Goal: Information Seeking & Learning: Learn about a topic

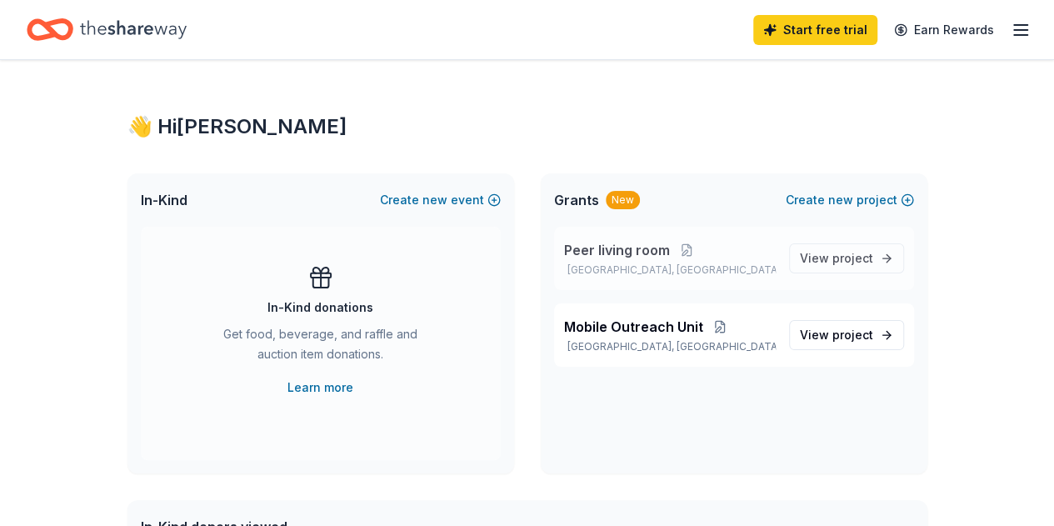
click at [627, 249] on span "Peer living room" at bounding box center [617, 250] width 106 height 20
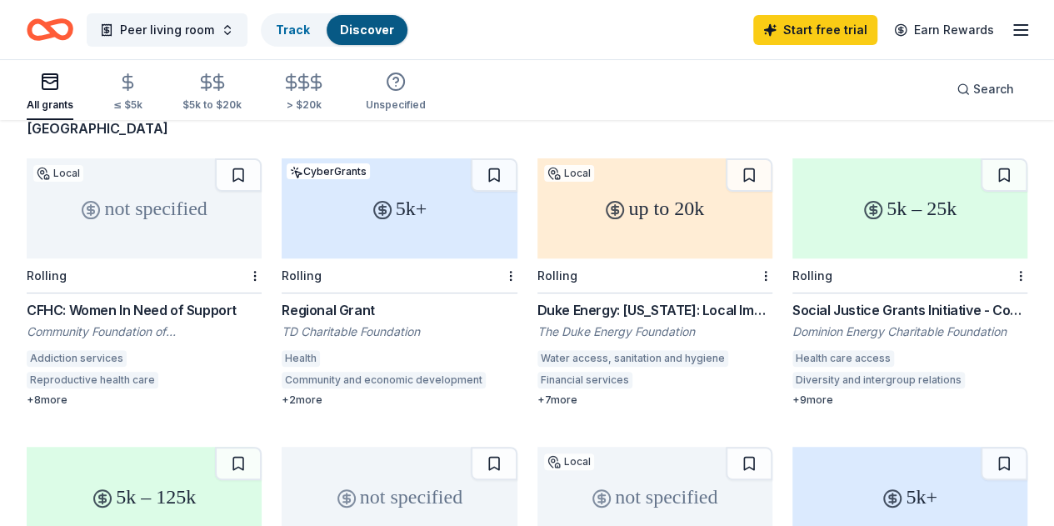
scroll to position [250, 0]
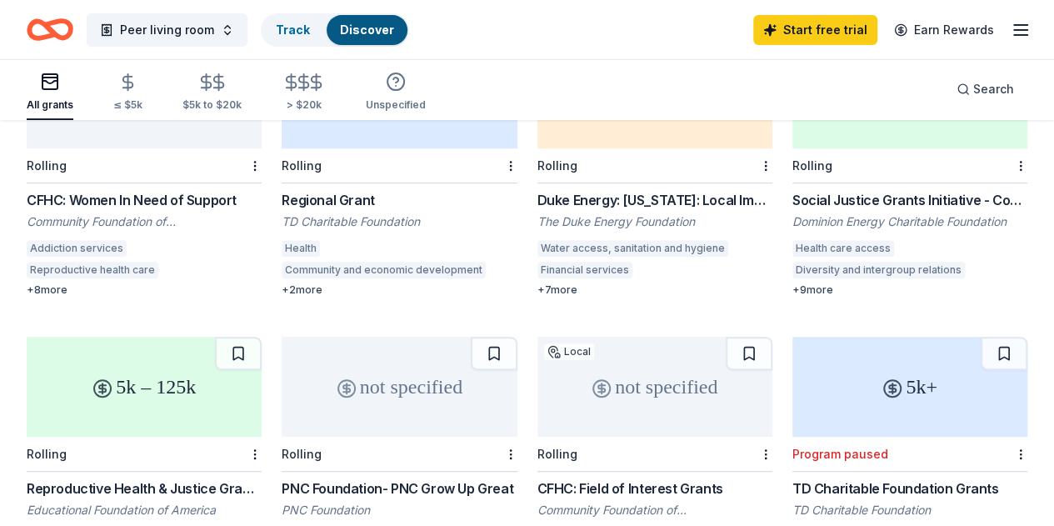
click at [792, 201] on div "Social Justice Grants Initiative - Community Grants" at bounding box center [909, 200] width 235 height 20
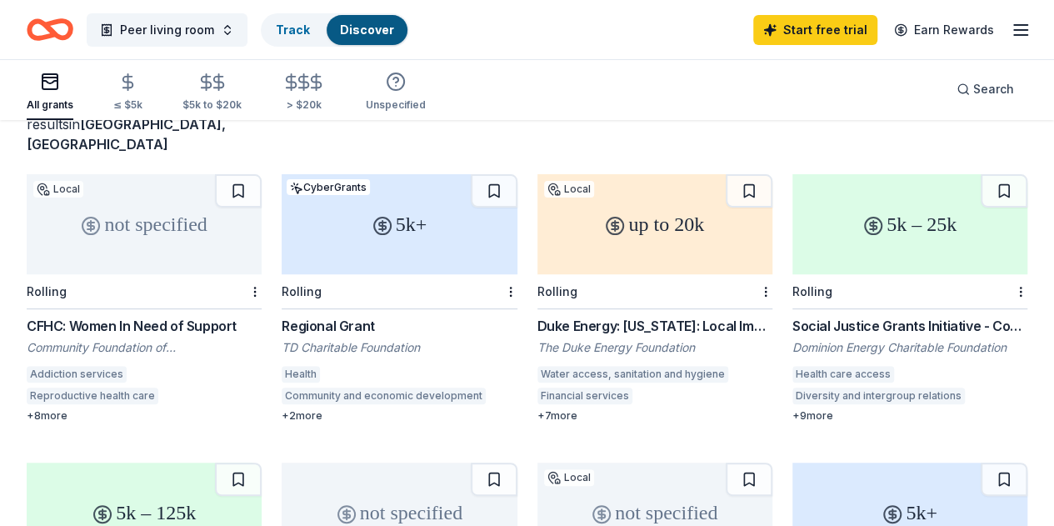
scroll to position [83, 0]
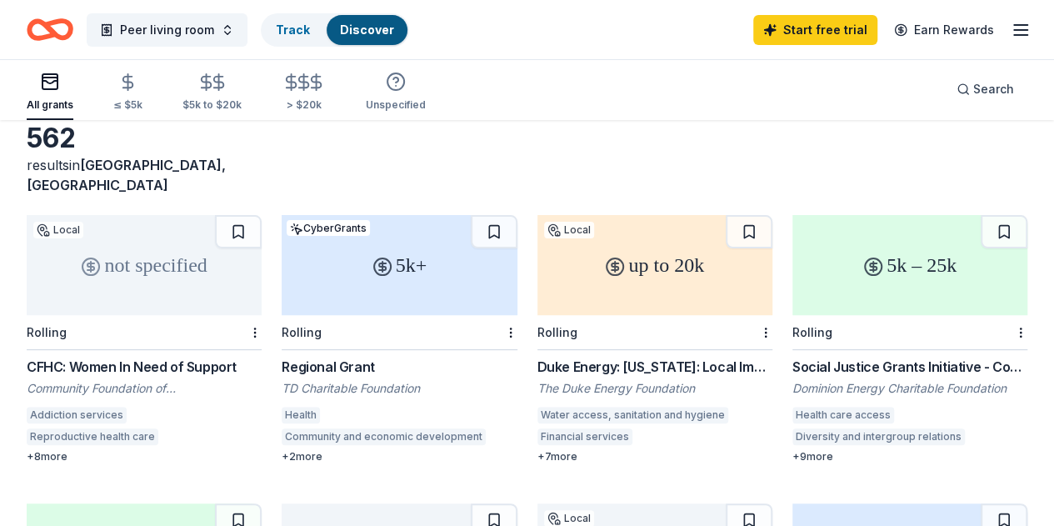
click at [537, 453] on div "+ 7 more" at bounding box center [654, 456] width 235 height 13
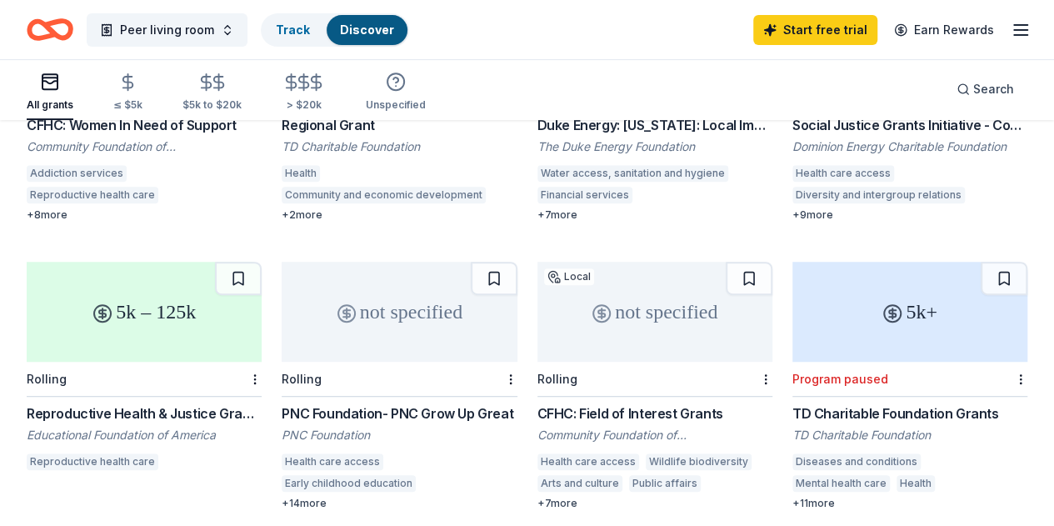
scroll to position [417, 0]
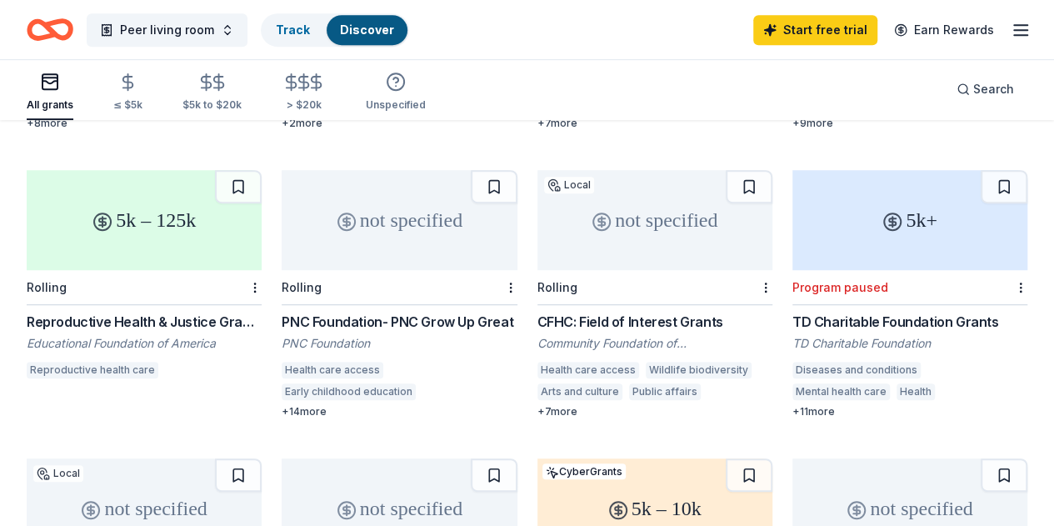
click at [282, 414] on div "+ 14 more" at bounding box center [399, 411] width 235 height 13
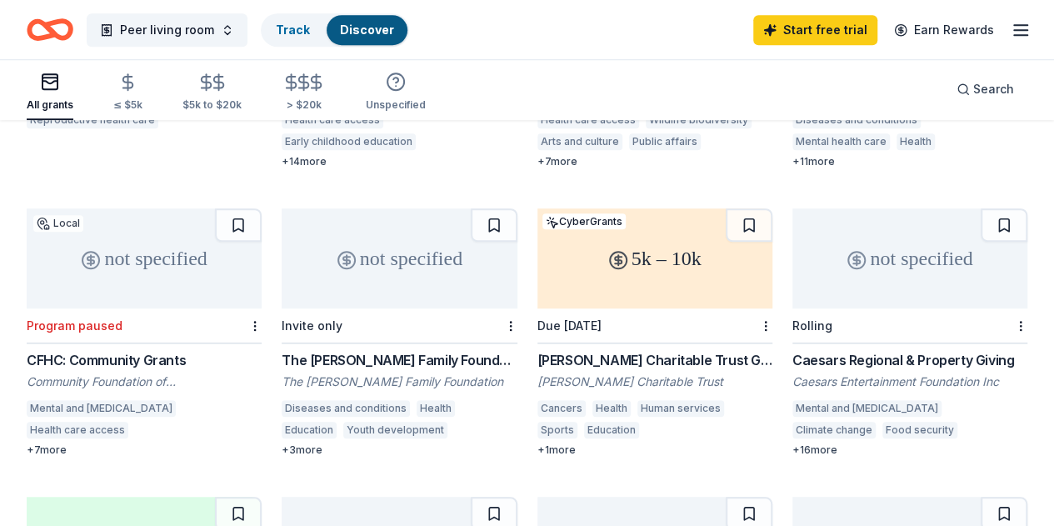
click at [792, 360] on div "Caesars Regional & Property Giving" at bounding box center [909, 360] width 235 height 20
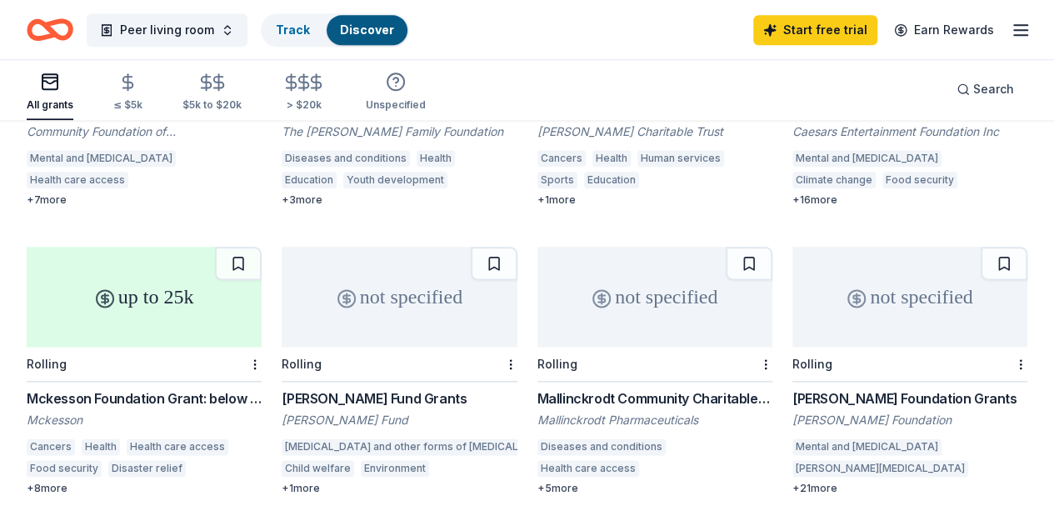
scroll to position [1083, 0]
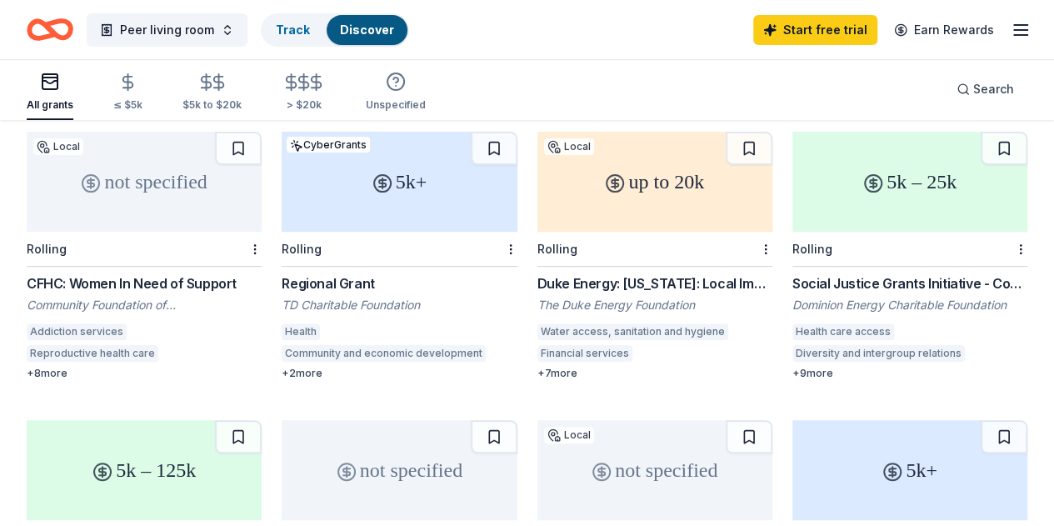
scroll to position [0, 0]
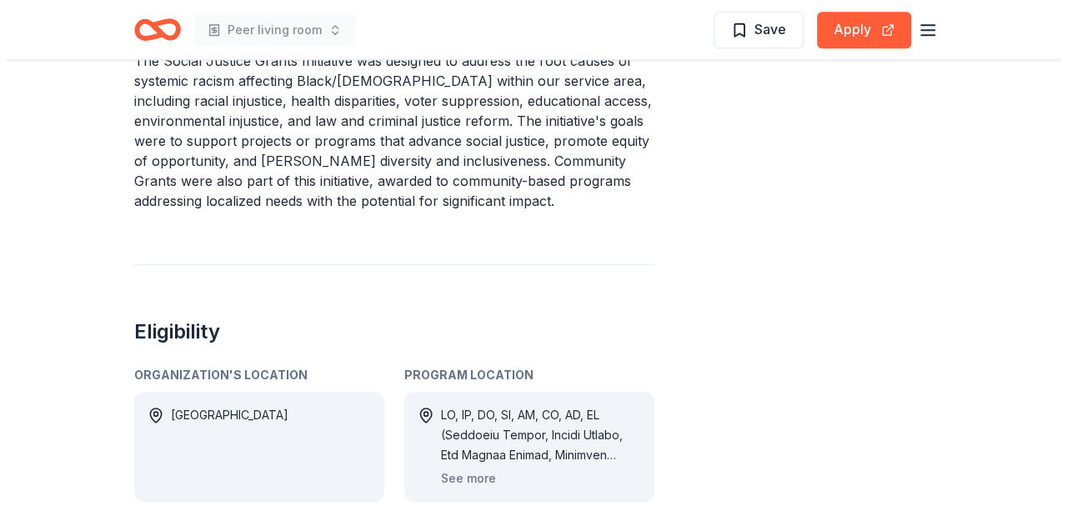
scroll to position [833, 0]
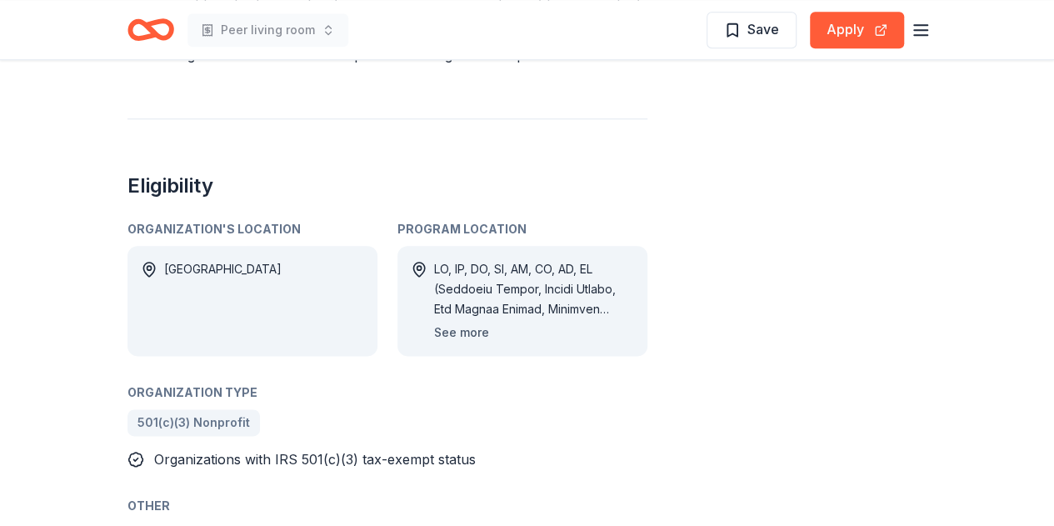
click at [456, 331] on button "See more" at bounding box center [461, 332] width 55 height 20
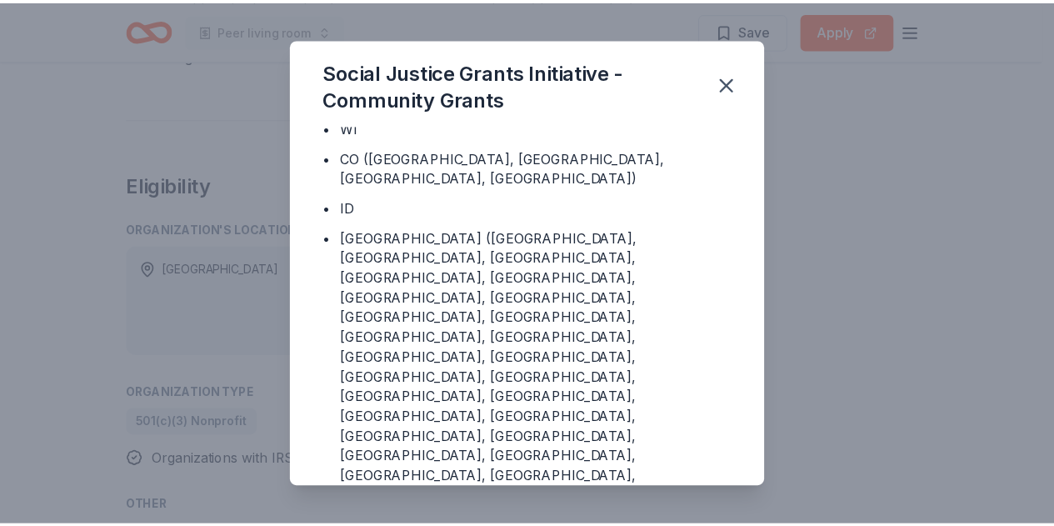
scroll to position [250, 0]
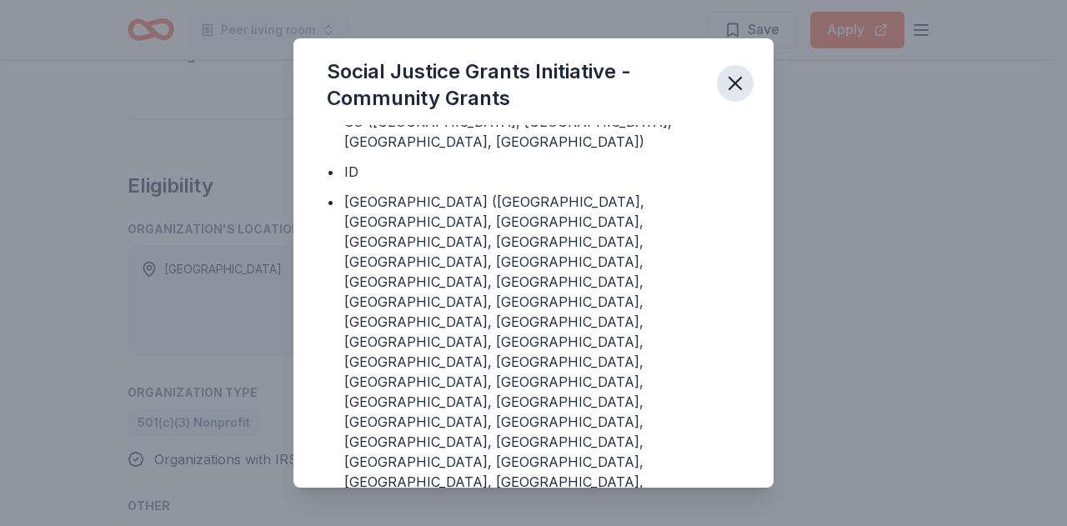
click at [730, 84] on icon "button" at bounding box center [734, 83] width 23 height 23
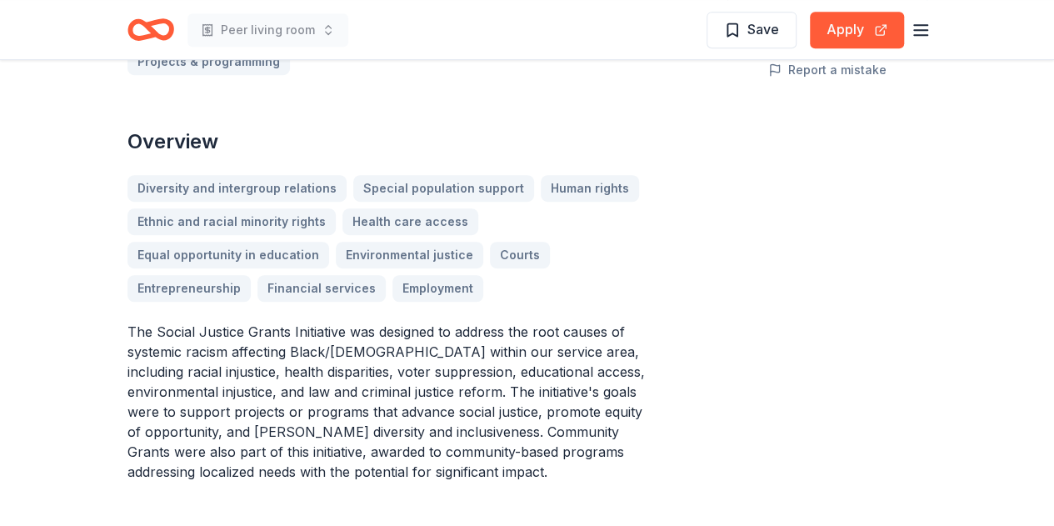
scroll to position [0, 0]
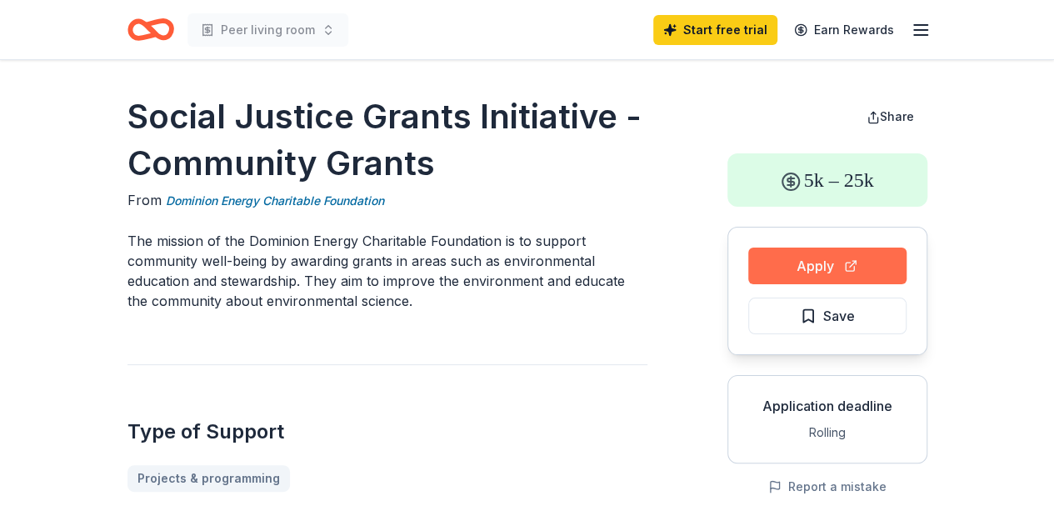
click at [813, 264] on button "Apply" at bounding box center [827, 265] width 158 height 37
click at [169, 201] on link "Dominion Energy Charitable Foundation" at bounding box center [275, 201] width 218 height 20
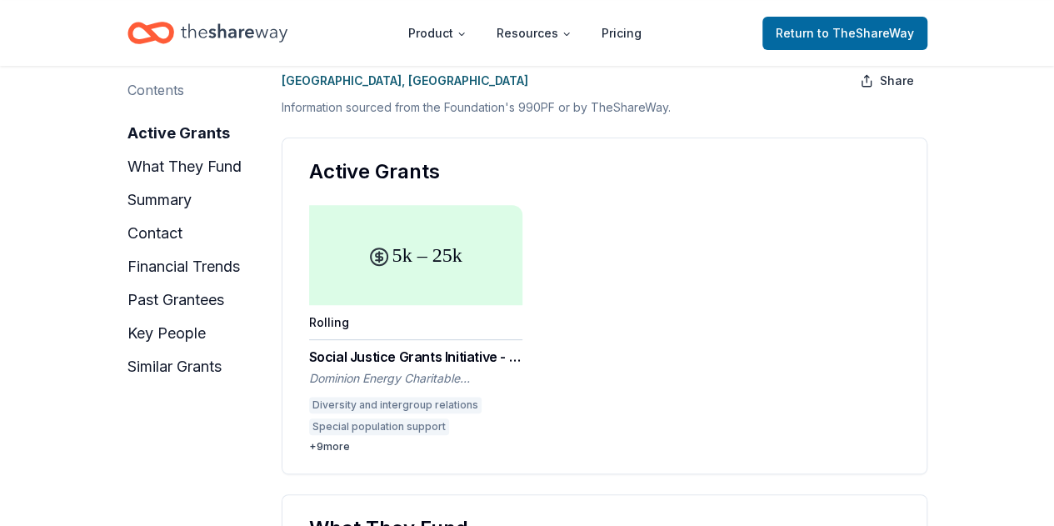
scroll to position [167, 0]
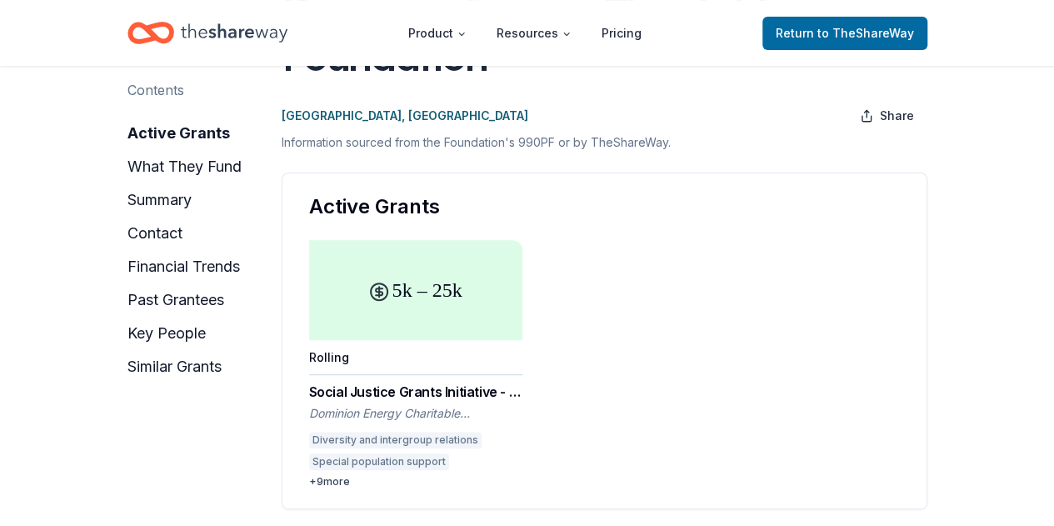
click at [424, 302] on div "5k – 25k" at bounding box center [415, 290] width 213 height 100
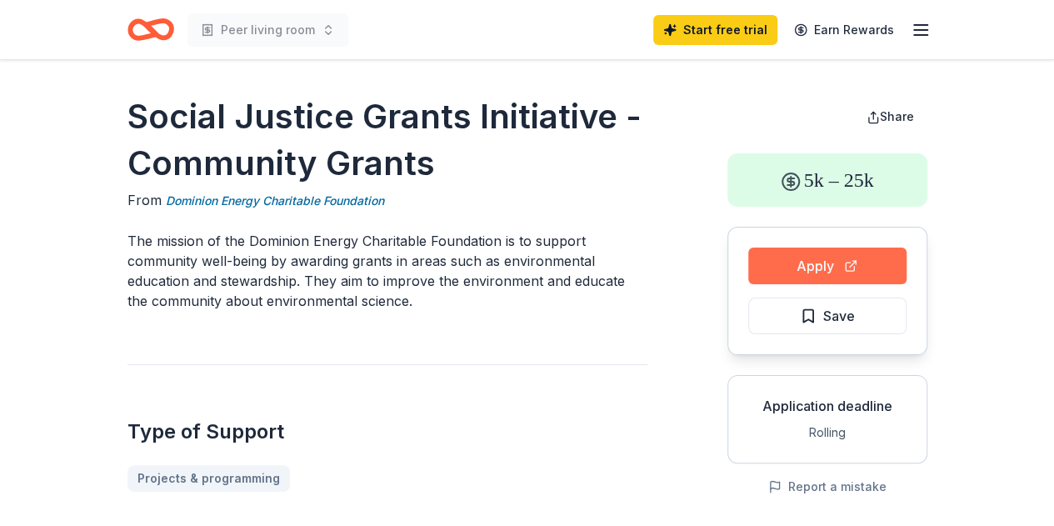
click at [832, 261] on button "Apply" at bounding box center [827, 265] width 158 height 37
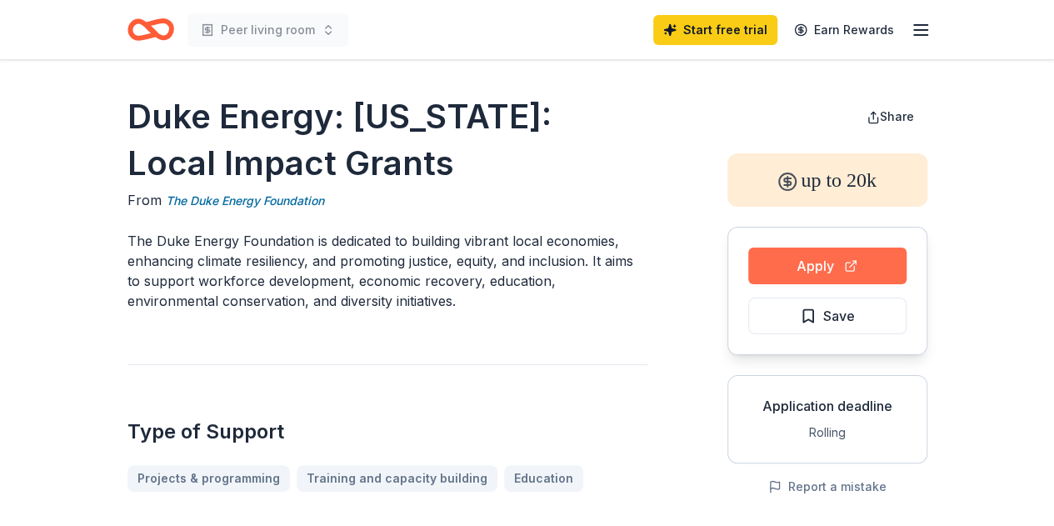
click at [819, 262] on button "Apply" at bounding box center [827, 265] width 158 height 37
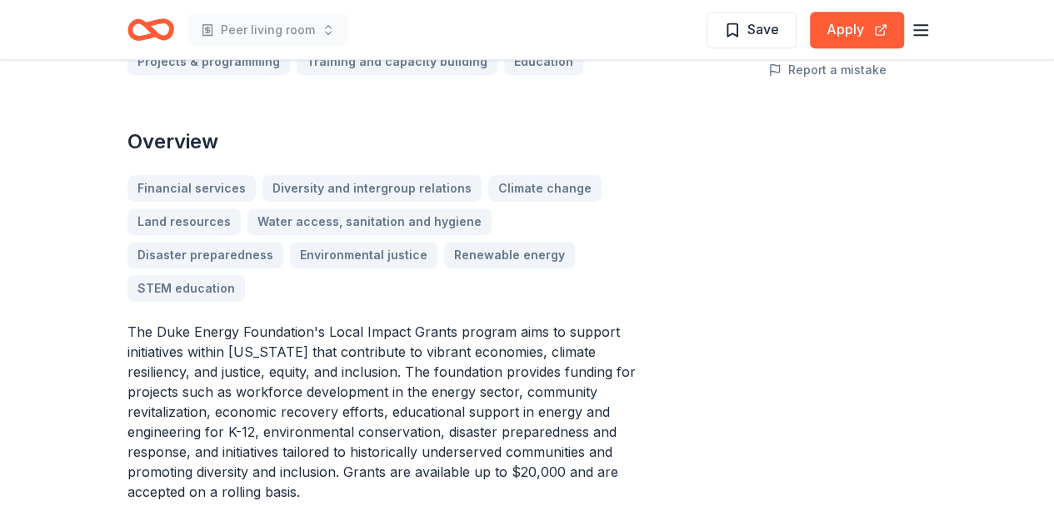
scroll to position [500, 0]
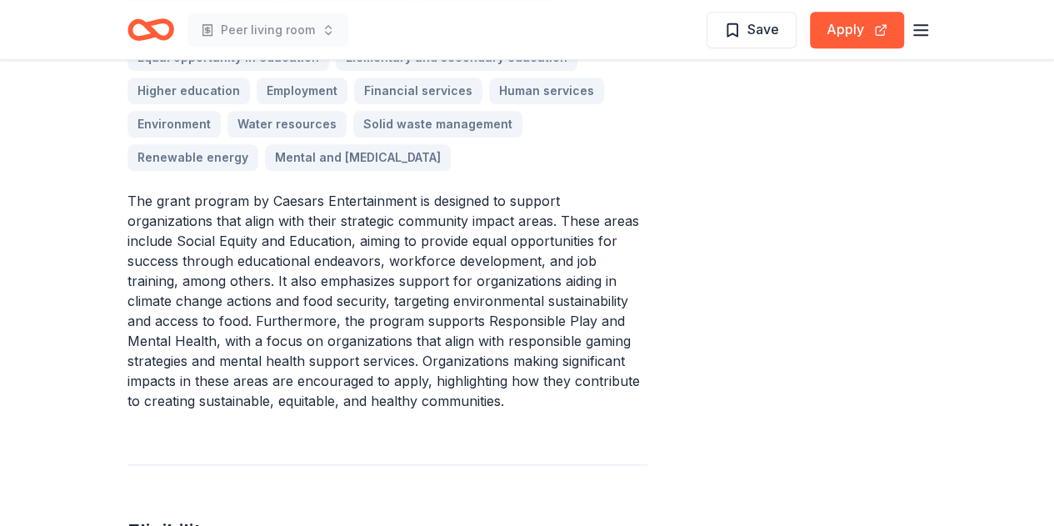
scroll to position [750, 0]
